Goal: Task Accomplishment & Management: Complete application form

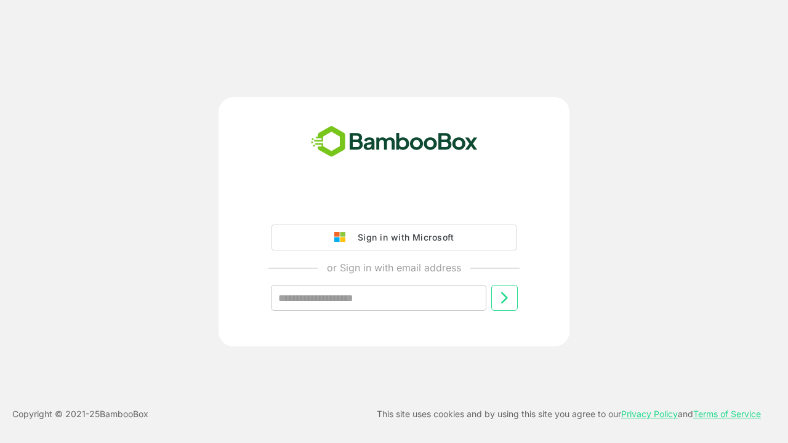
type input "**********"
click at [504, 298] on icon at bounding box center [504, 298] width 15 height 15
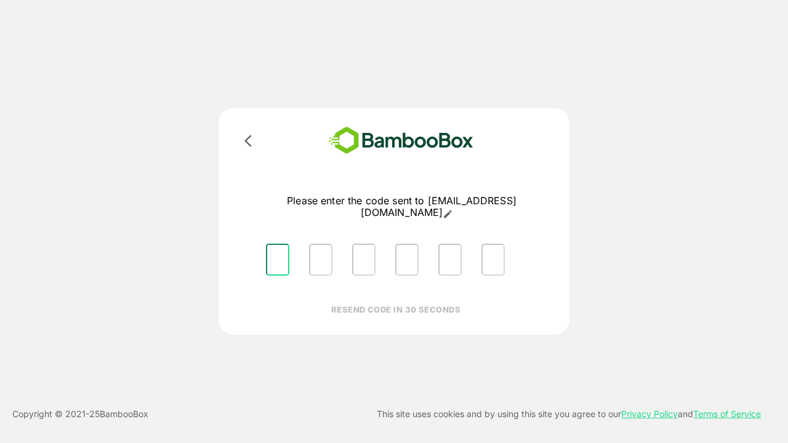
type input "*"
